Goal: Obtain resource: Download file/media

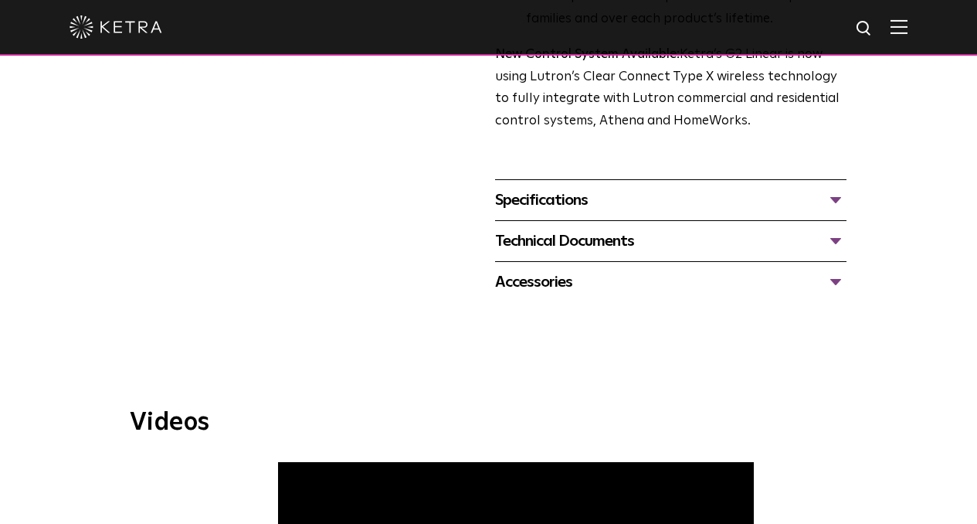
scroll to position [540, 0]
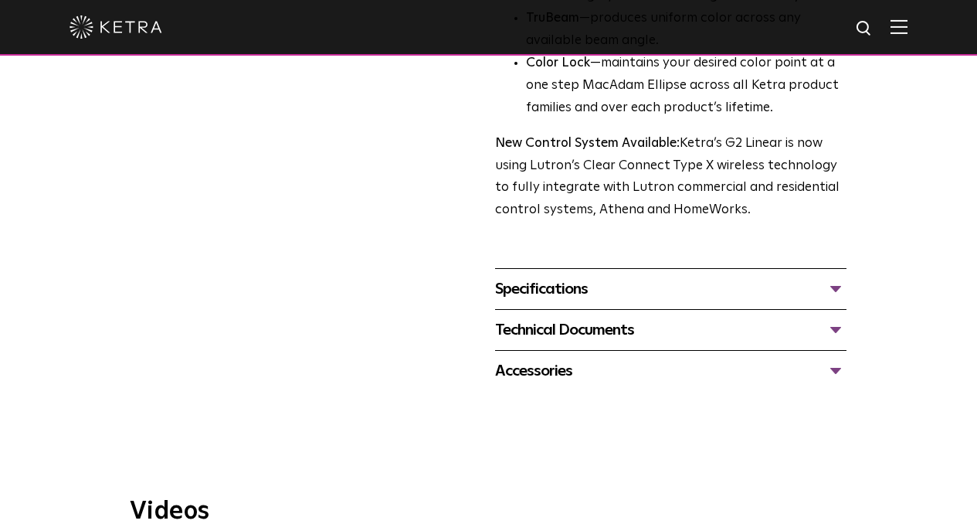
click at [846, 276] on div "Specifications" at bounding box center [670, 288] width 351 height 25
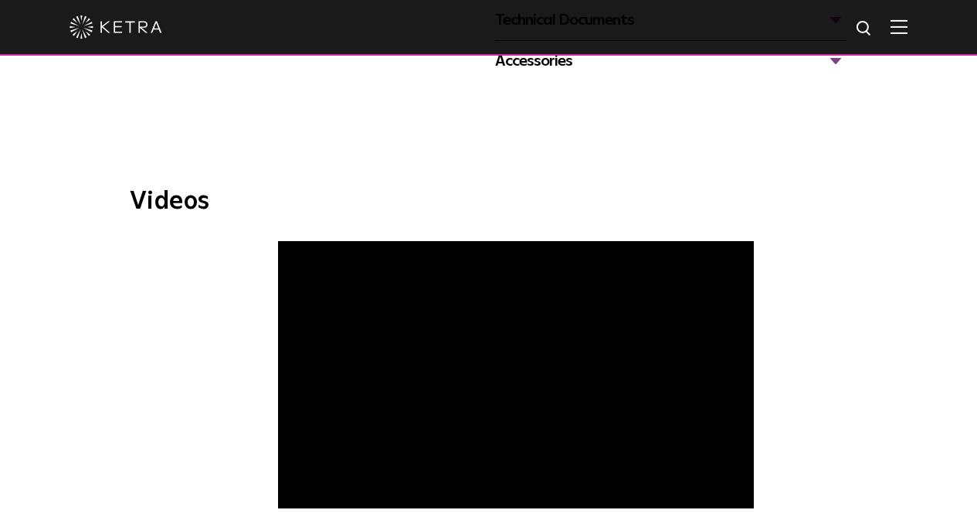
scroll to position [927, 0]
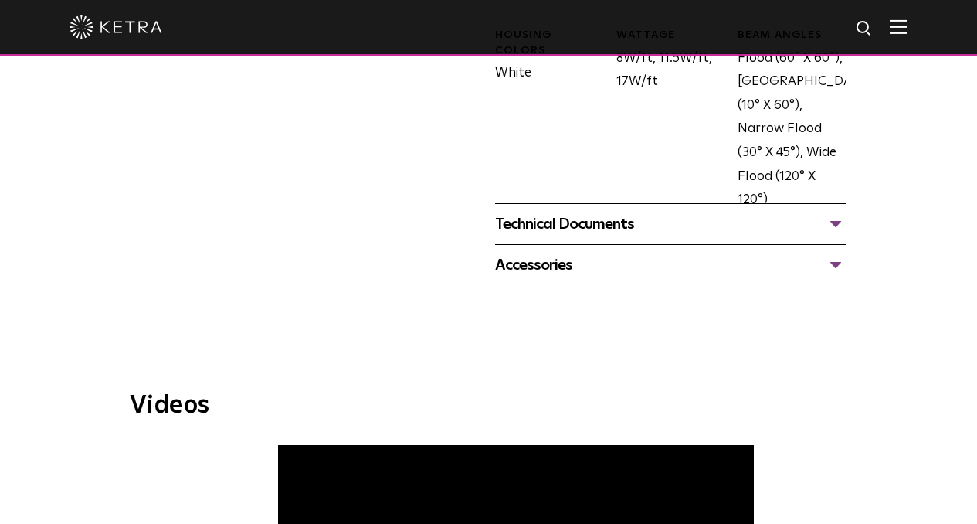
click at [846, 212] on div "Technical Documents" at bounding box center [670, 224] width 351 height 25
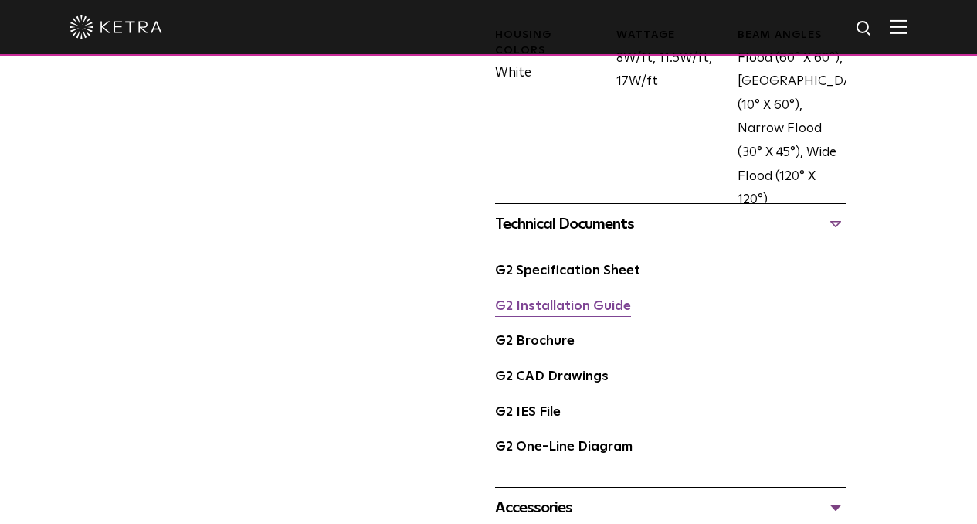
click at [582, 300] on link "G2 Installation Guide" at bounding box center [563, 306] width 136 height 13
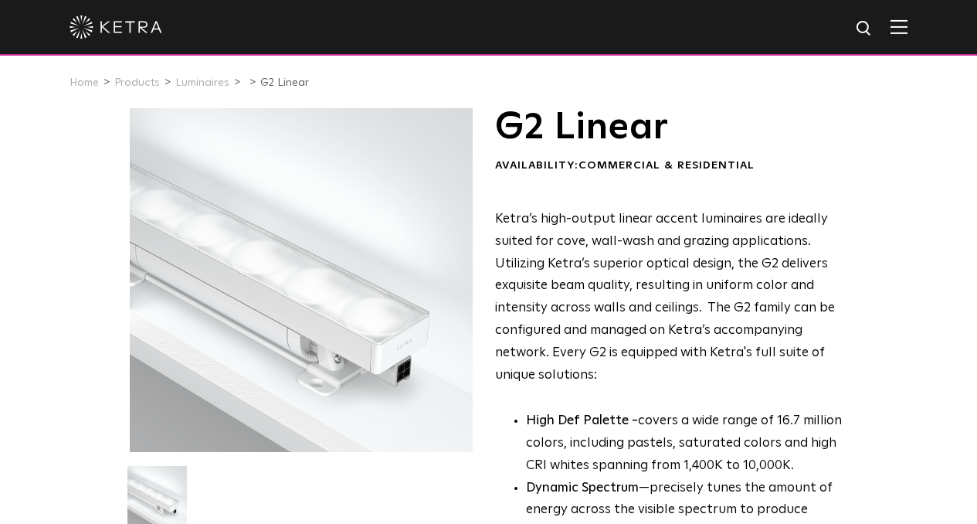
scroll to position [0, 0]
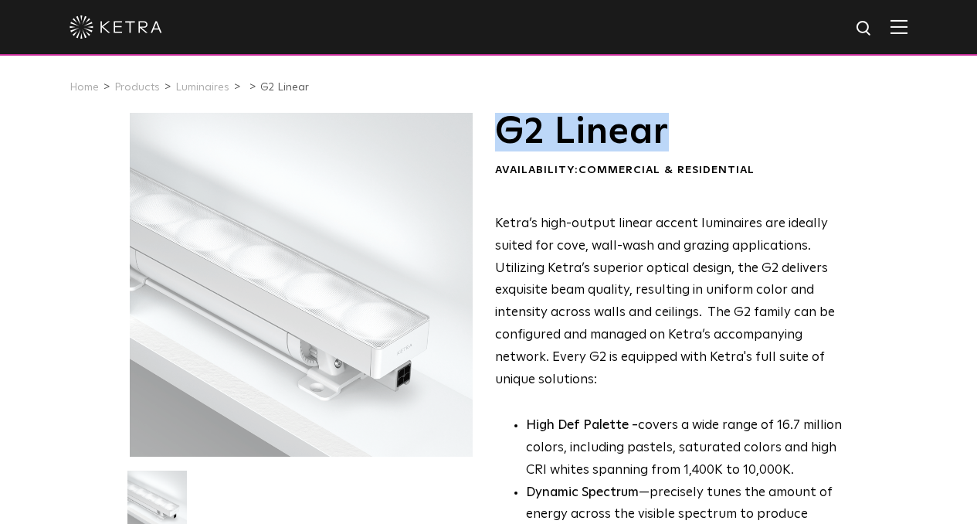
drag, startPoint x: 495, startPoint y: 131, endPoint x: 676, endPoint y: 138, distance: 181.6
click at [676, 138] on h1 "G2 Linear" at bounding box center [670, 132] width 351 height 39
click at [685, 139] on h1 "G2 Linear" at bounding box center [670, 132] width 351 height 39
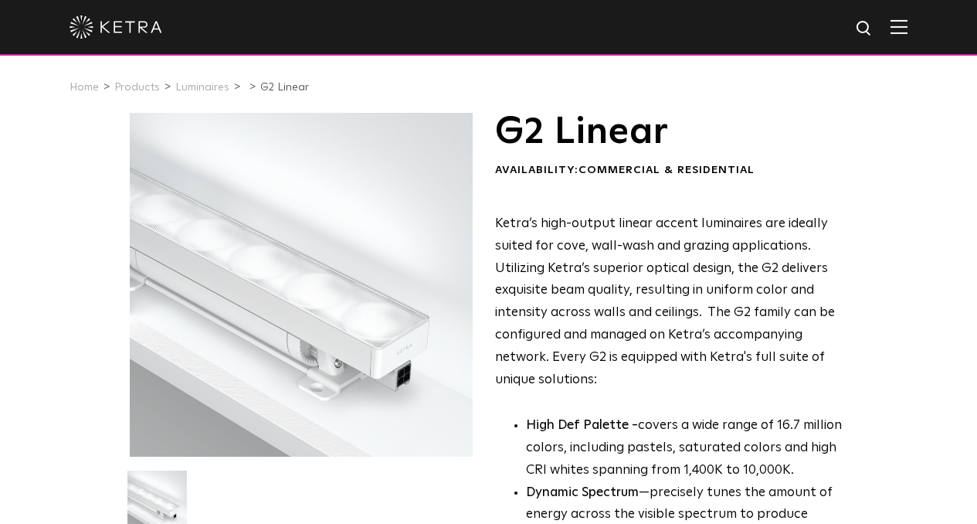
drag, startPoint x: 756, startPoint y: 171, endPoint x: 490, endPoint y: 172, distance: 265.6
click at [498, 191] on div "G2 Linear Availability: Commercial & Residential Ketra’s high-output linear acc…" at bounding box center [670, 437] width 351 height 649
drag, startPoint x: 754, startPoint y: 172, endPoint x: 493, endPoint y: 166, distance: 261.1
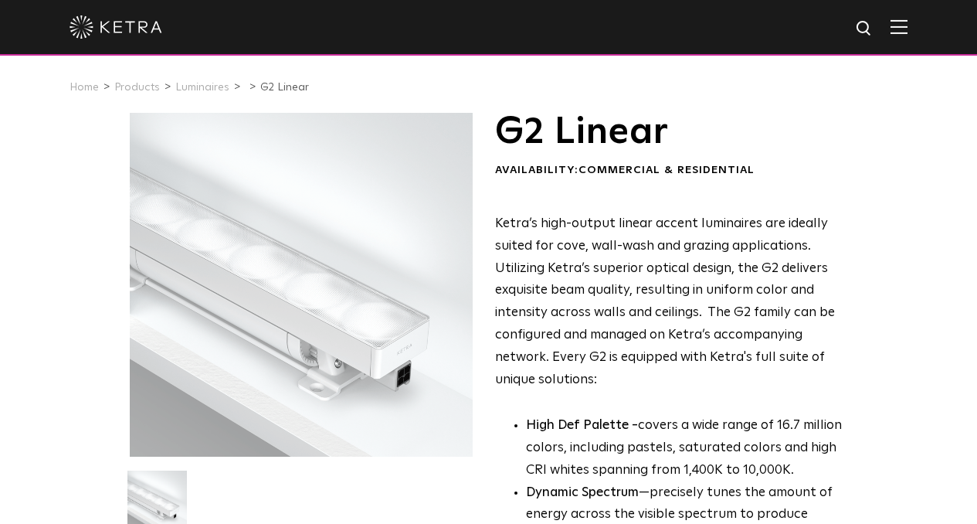
click at [758, 171] on div "Availability: Commercial & Residential" at bounding box center [670, 170] width 351 height 15
drag, startPoint x: 757, startPoint y: 168, endPoint x: 488, endPoint y: 164, distance: 268.7
click at [777, 175] on div "Availability: Commercial & Residential" at bounding box center [670, 170] width 351 height 15
